Goal: Task Accomplishment & Management: Use online tool/utility

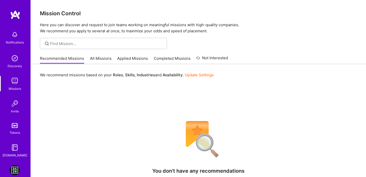
click at [14, 172] on img at bounding box center [15, 170] width 10 height 10
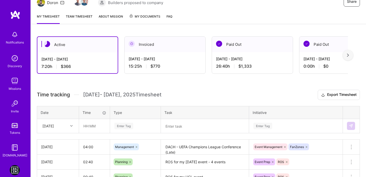
scroll to position [86, 0]
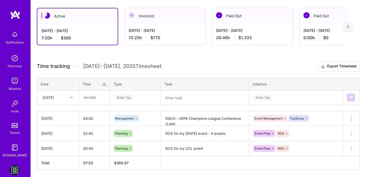
click at [203, 105] on div "Time tracking [DATE] - [DATE] Timesheet Export Timesheet Date Time Type Task In…" at bounding box center [198, 115] width 323 height 108
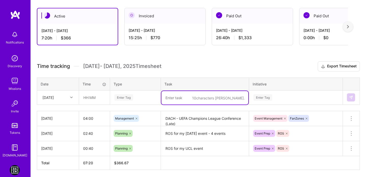
click at [207, 99] on textarea at bounding box center [204, 97] width 87 height 13
paste textarea "Japan - Yomiuri Giants v [GEOGRAPHIC_DATA] Carp"
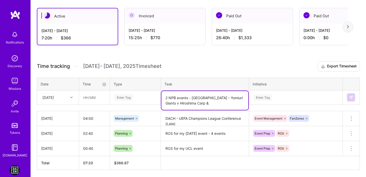
paste textarea "Japan - Hanshin Tigers v Yokohama BayStars"
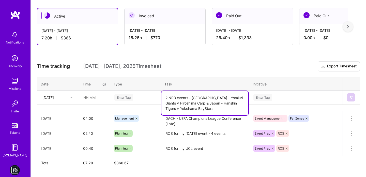
type textarea "2 NPB events - [GEOGRAPHIC_DATA] - Yomiuri Giants v Hiroshima Carp & Japan - Ha…"
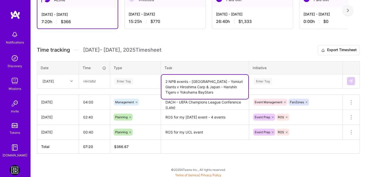
click at [256, 88] on div "Enter Tag" at bounding box center [295, 80] width 93 height 13
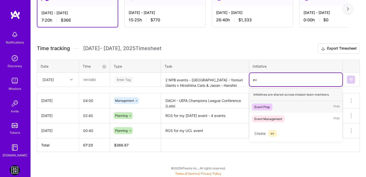
scroll to position [103, 0]
type input "eve"
click at [266, 120] on div "Event Management" at bounding box center [268, 118] width 28 height 5
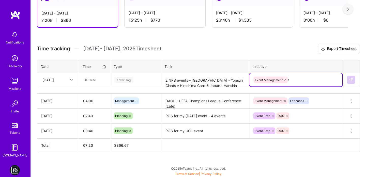
type input "fa"
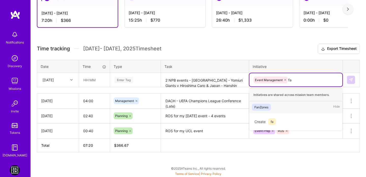
click at [269, 107] on span "FanZones" at bounding box center [261, 107] width 19 height 7
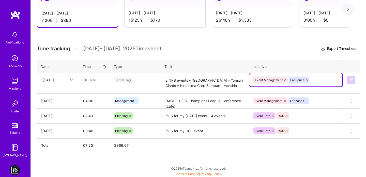
click at [126, 75] on div "Enter Tag" at bounding box center [135, 79] width 50 height 13
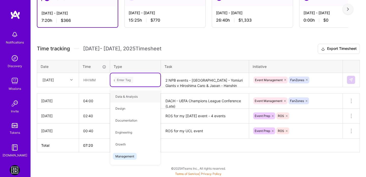
type input "ma"
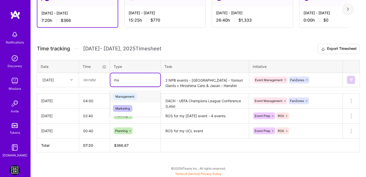
click at [123, 98] on span "Management" at bounding box center [125, 96] width 24 height 7
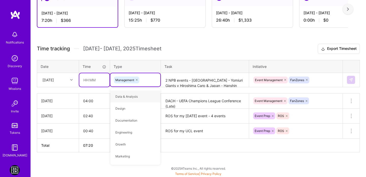
click at [82, 80] on input "text" at bounding box center [94, 79] width 30 height 13
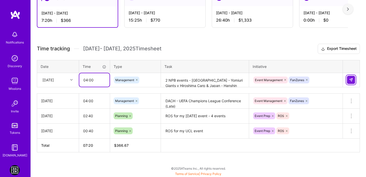
type input "04:00"
click at [353, 80] on button at bounding box center [351, 80] width 8 height 8
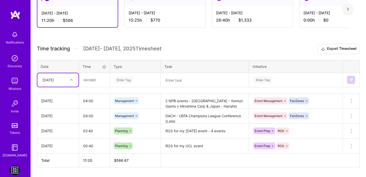
click at [129, 84] on div "Enter Tag" at bounding box center [135, 79] width 50 height 13
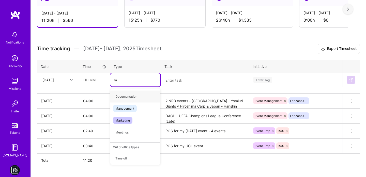
type input "ma"
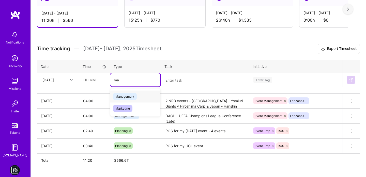
click at [128, 95] on span "Management" at bounding box center [125, 96] width 24 height 7
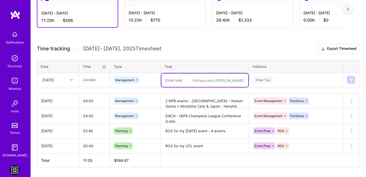
click at [188, 79] on textarea at bounding box center [204, 79] width 87 height 13
paste textarea "Japan - Yokohama [PERSON_NAME] v Avispa [GEOGRAPHIC_DATA]"
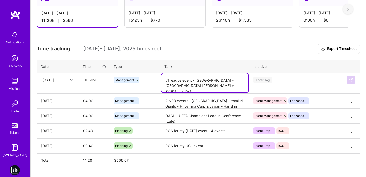
type textarea "J1 league event - [GEOGRAPHIC_DATA] - [GEOGRAPHIC_DATA] [PERSON_NAME] v Avispa …"
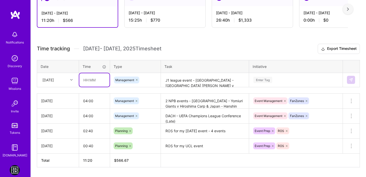
click at [83, 80] on input "text" at bounding box center [94, 79] width 30 height 13
type input "03:20"
click at [290, 84] on div "Enter Tag" at bounding box center [295, 79] width 93 height 13
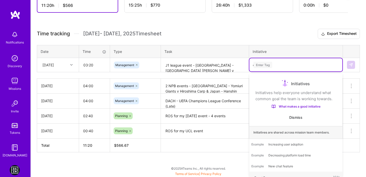
scroll to position [0, 0]
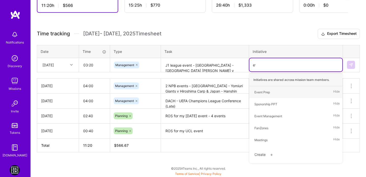
type input "eve"
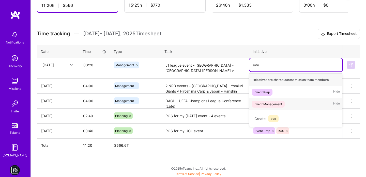
click at [279, 102] on div "Event Management" at bounding box center [268, 103] width 28 height 5
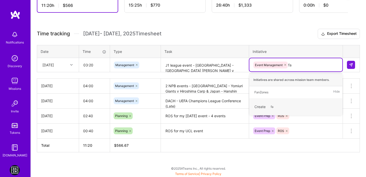
type input "fan"
click at [268, 93] on div "FanZones" at bounding box center [261, 91] width 14 height 5
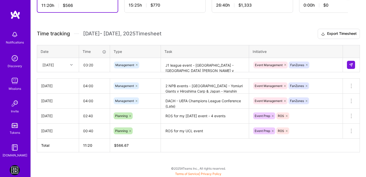
click at [271, 48] on th "Initiative" at bounding box center [296, 51] width 94 height 13
click at [348, 63] on button at bounding box center [351, 65] width 8 height 8
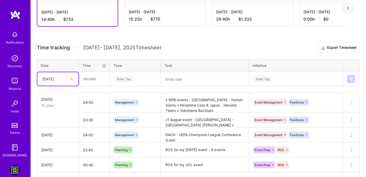
scroll to position [105, 0]
